Goal: Information Seeking & Learning: Learn about a topic

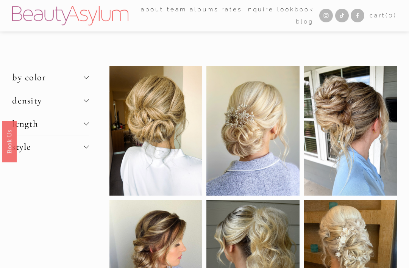
scroll to position [2, 0]
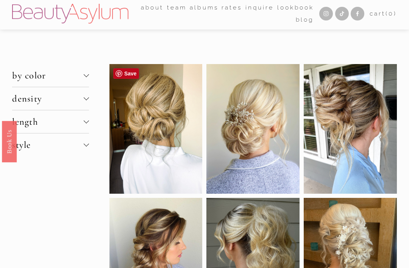
click at [160, 127] on div at bounding box center [156, 128] width 93 height 129
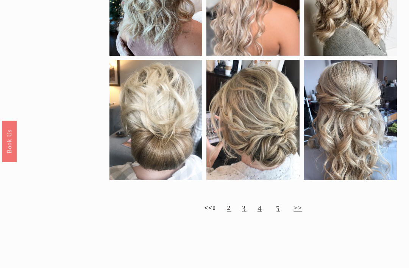
scroll to position [538, 0]
click at [231, 212] on link "2" at bounding box center [229, 206] width 4 height 11
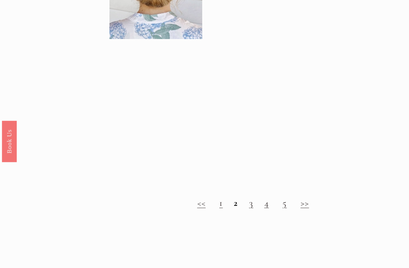
scroll to position [568, 0]
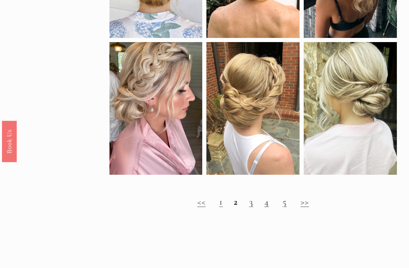
click at [367, 208] on h2 "<< 1 2 3 4 5 >>" at bounding box center [254, 202] width 288 height 11
click at [237, 208] on strong "2" at bounding box center [236, 201] width 4 height 11
click at [251, 208] on link "3" at bounding box center [251, 201] width 4 height 11
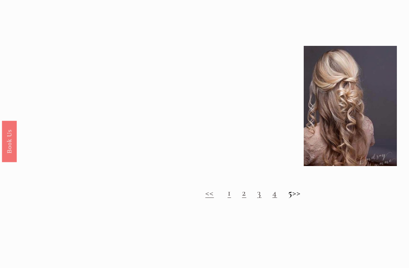
scroll to position [552, 0]
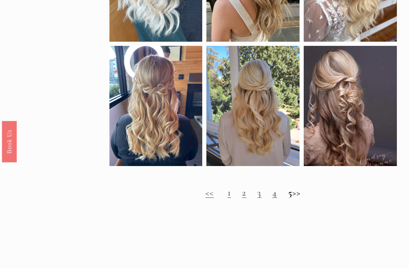
click at [273, 198] on link "4" at bounding box center [275, 192] width 5 height 11
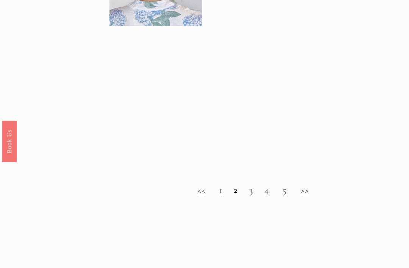
scroll to position [581, 0]
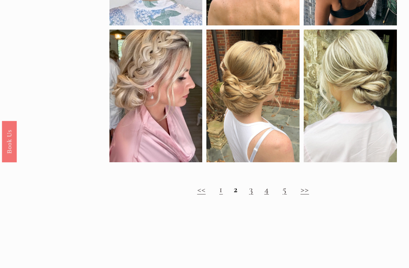
click at [268, 193] on link "4" at bounding box center [267, 189] width 5 height 11
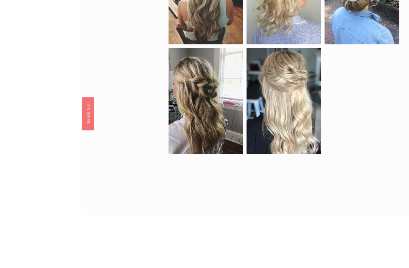
scroll to position [498, 0]
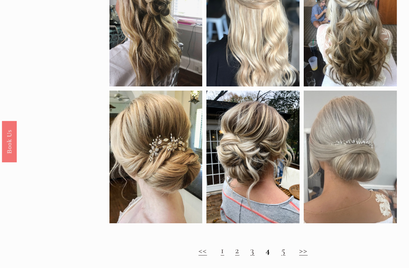
click at [283, 253] on link "5" at bounding box center [284, 250] width 4 height 11
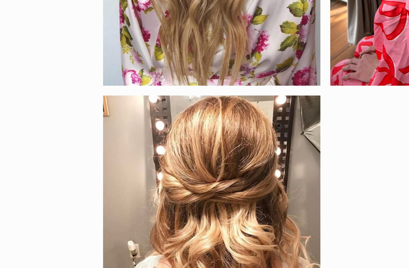
scroll to position [441, 0]
